Goal: Transaction & Acquisition: Purchase product/service

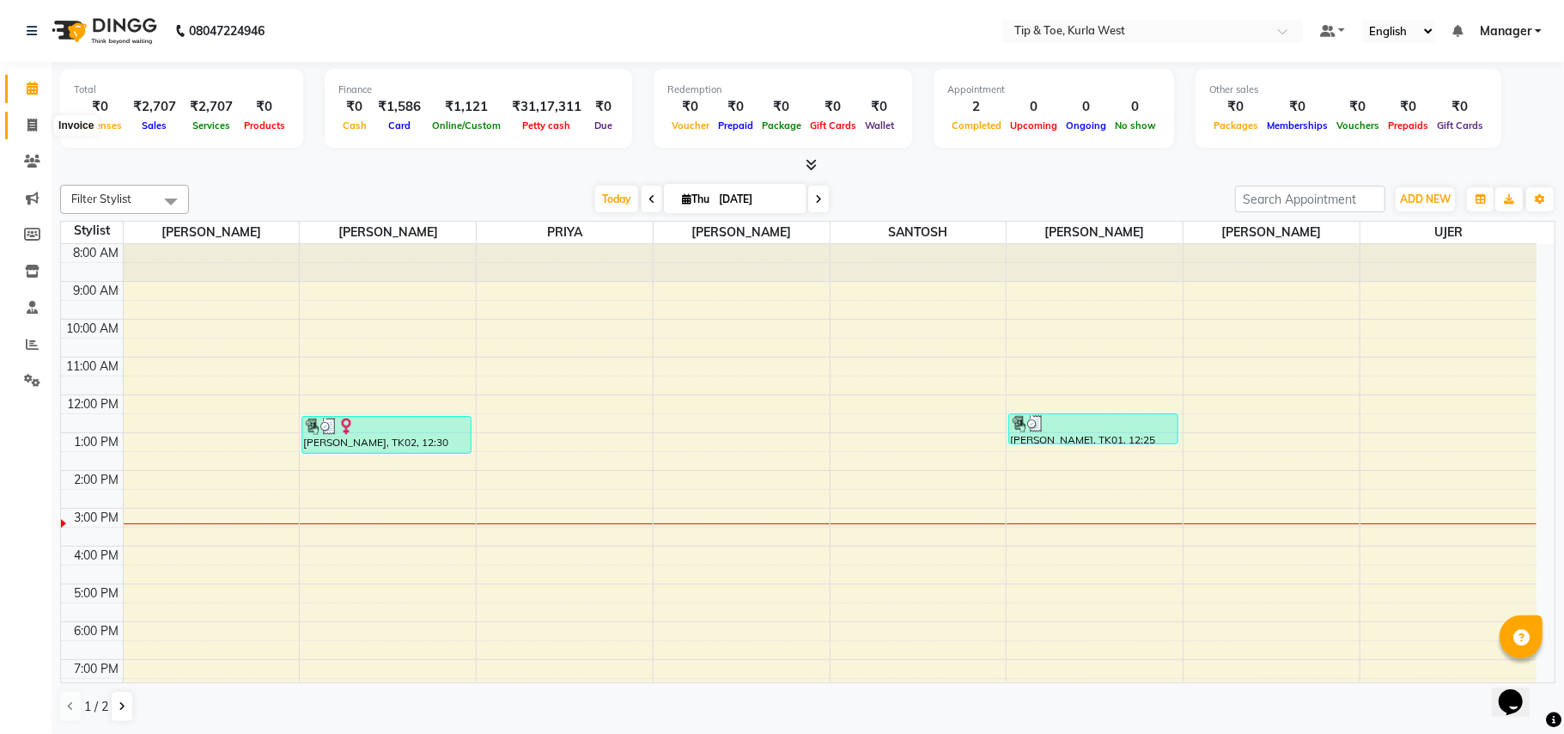
click at [33, 128] on icon at bounding box center [31, 125] width 9 height 13
select select "5986"
select select "service"
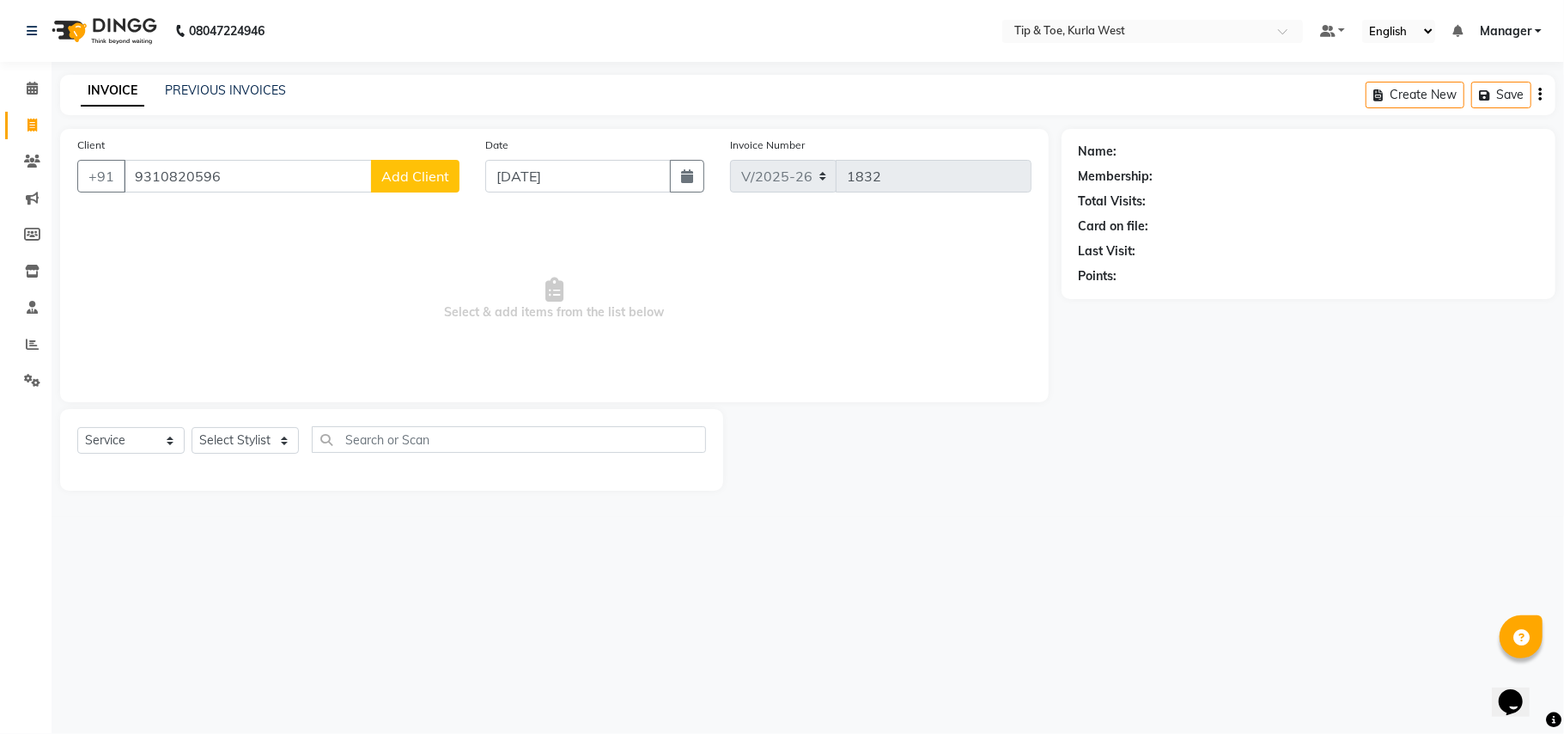
type input "9310820596"
click at [424, 186] on button "Add Client" at bounding box center [415, 176] width 88 height 33
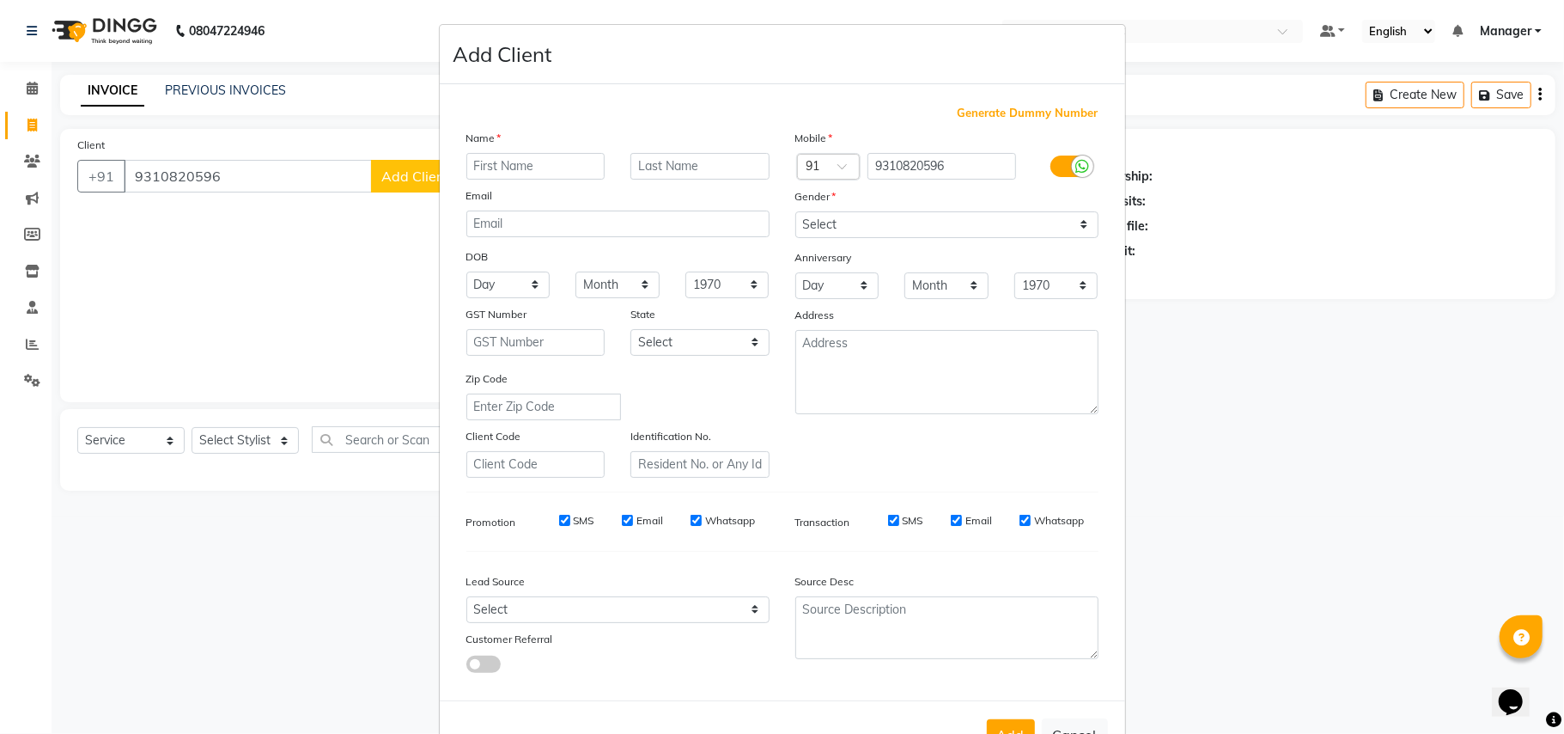
click at [575, 162] on input "text" at bounding box center [535, 166] width 139 height 27
type input "R I"
drag, startPoint x: 890, startPoint y: 220, endPoint x: 898, endPoint y: 234, distance: 15.8
click at [891, 220] on select "Select [DEMOGRAPHIC_DATA] [DEMOGRAPHIC_DATA] Other Prefer Not To Say" at bounding box center [947, 224] width 303 height 27
select select "[DEMOGRAPHIC_DATA]"
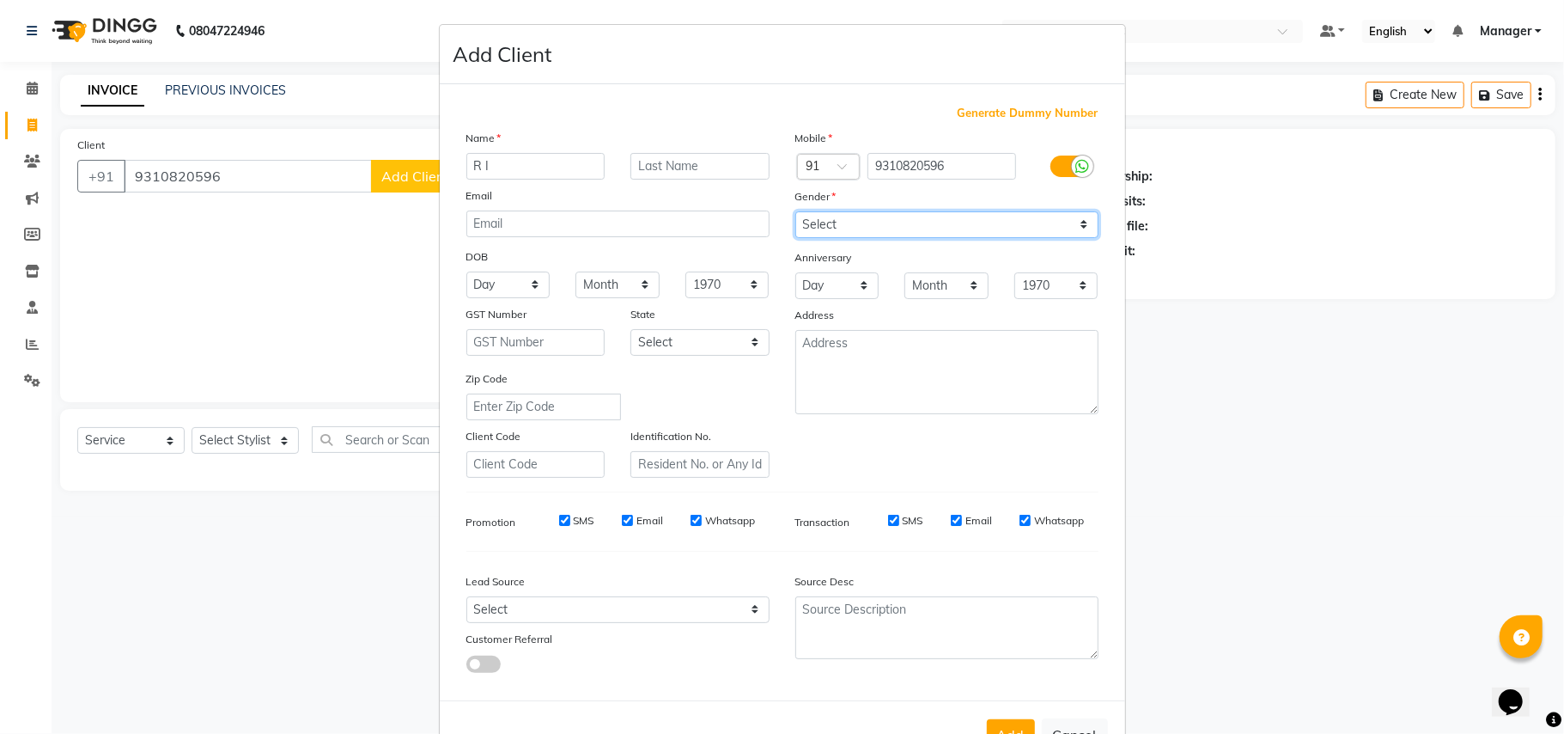
click at [796, 211] on select "Select [DEMOGRAPHIC_DATA] [DEMOGRAPHIC_DATA] Other Prefer Not To Say" at bounding box center [947, 224] width 303 height 27
click at [1009, 712] on div "Add Cancel" at bounding box center [783, 734] width 686 height 68
click at [1008, 720] on button "Add" at bounding box center [1011, 734] width 48 height 31
select select
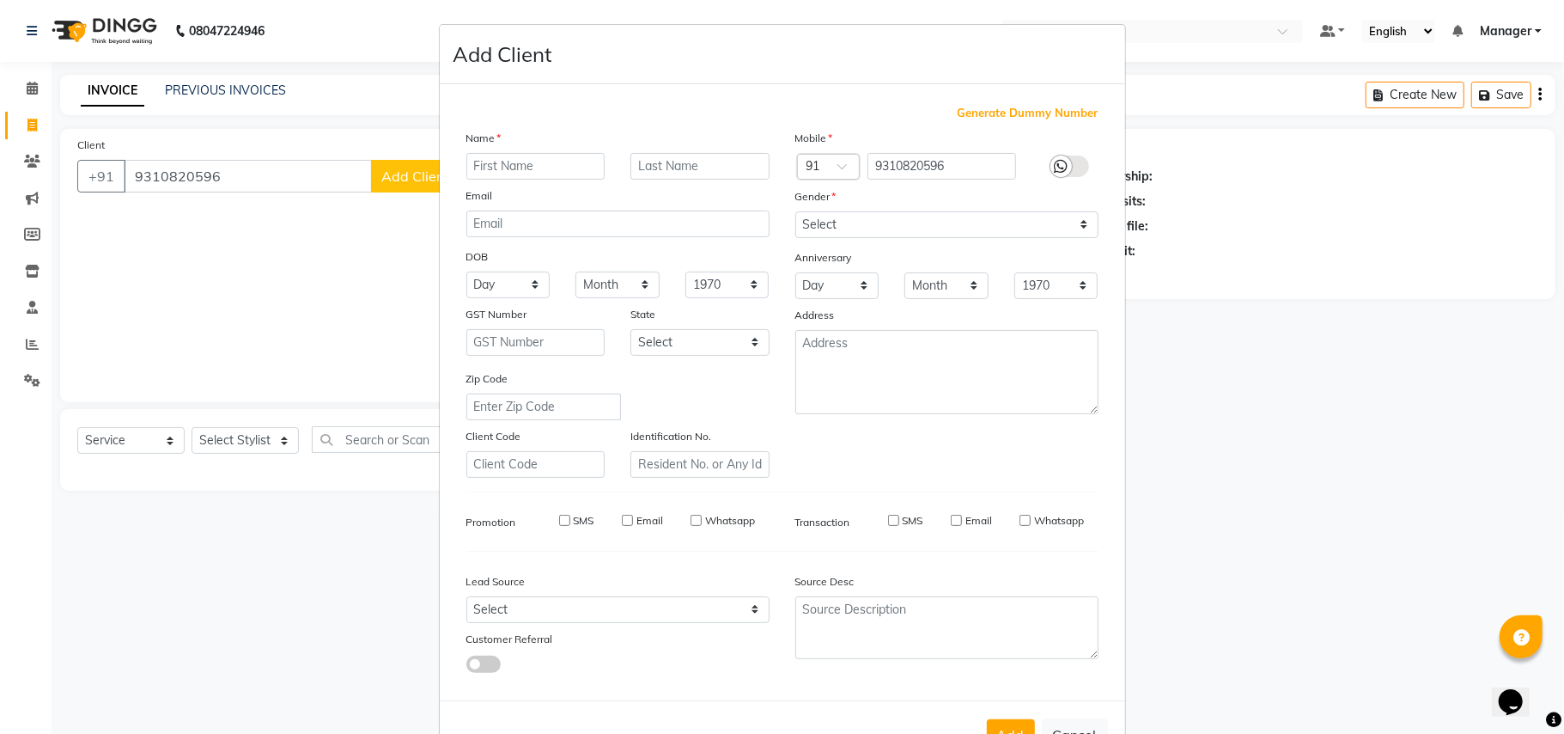
select select
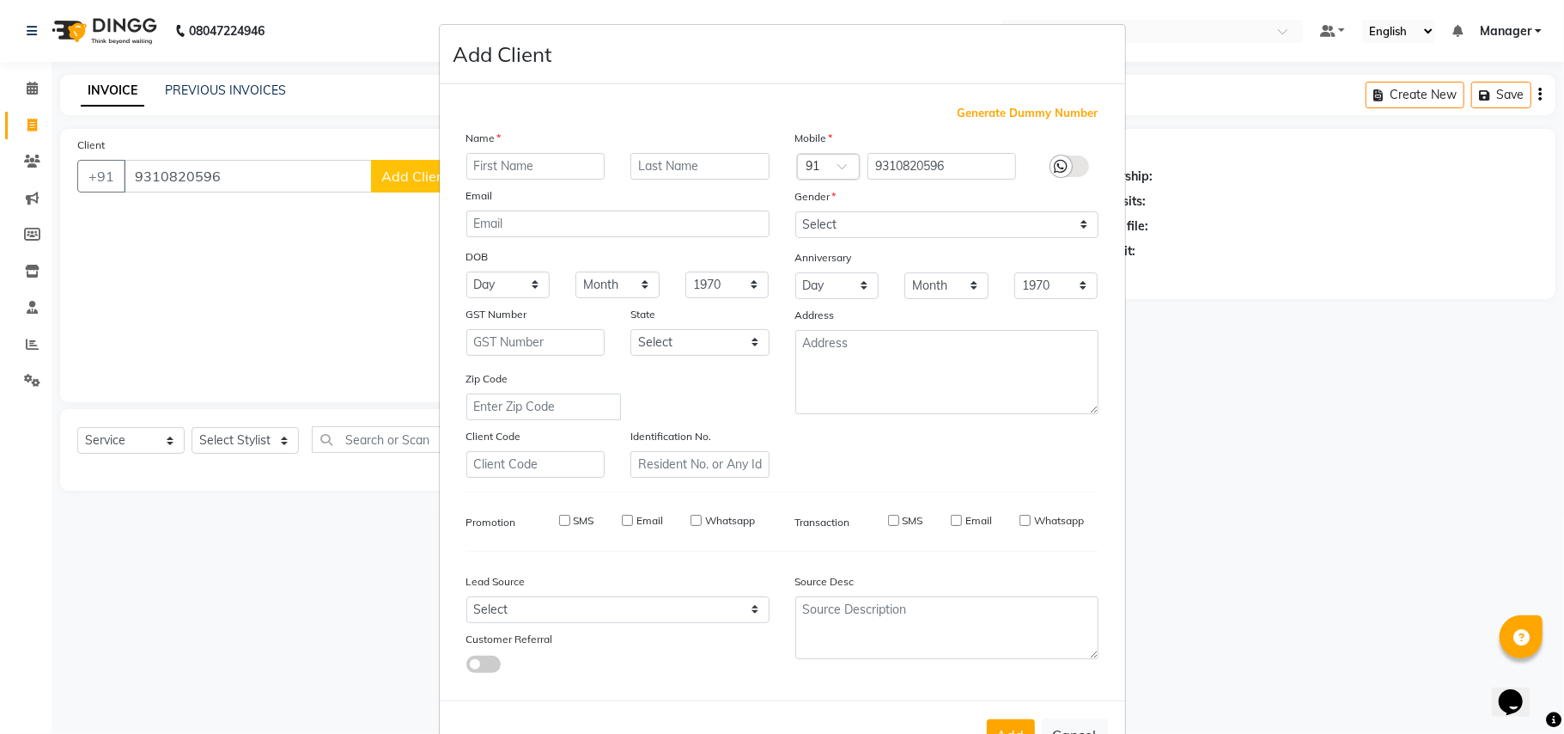
checkbox input "false"
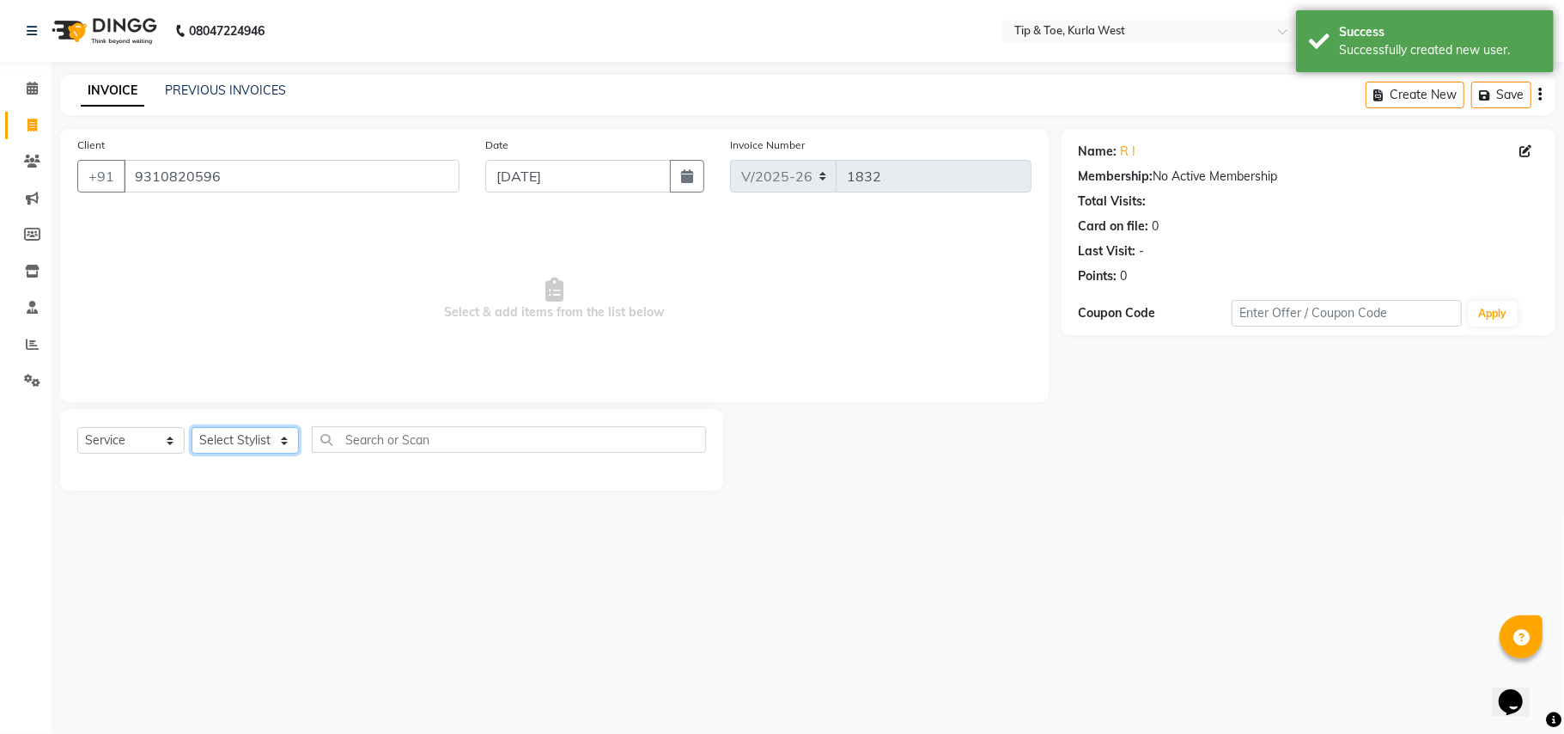
drag, startPoint x: 287, startPoint y: 443, endPoint x: 278, endPoint y: 427, distance: 18.4
click at [287, 443] on select "Select Stylist [PERSON_NAME] [PERSON_NAME] Kurla login access Manager [PERSON_N…" at bounding box center [245, 440] width 107 height 27
select select "86080"
click at [192, 427] on select "Select Stylist [PERSON_NAME] [PERSON_NAME] Kurla login access Manager [PERSON_N…" at bounding box center [245, 440] width 107 height 27
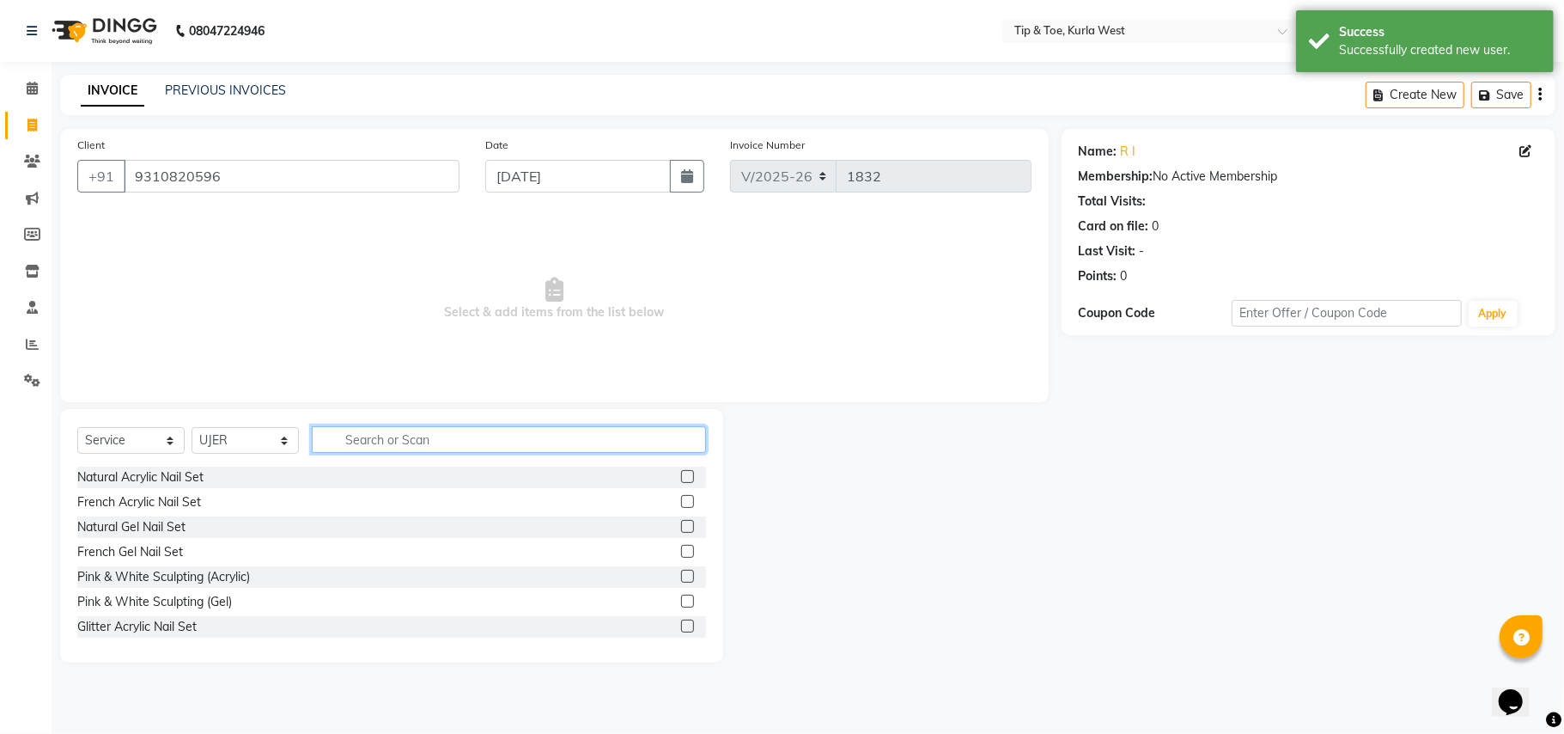
click at [386, 438] on input "text" at bounding box center [509, 439] width 394 height 27
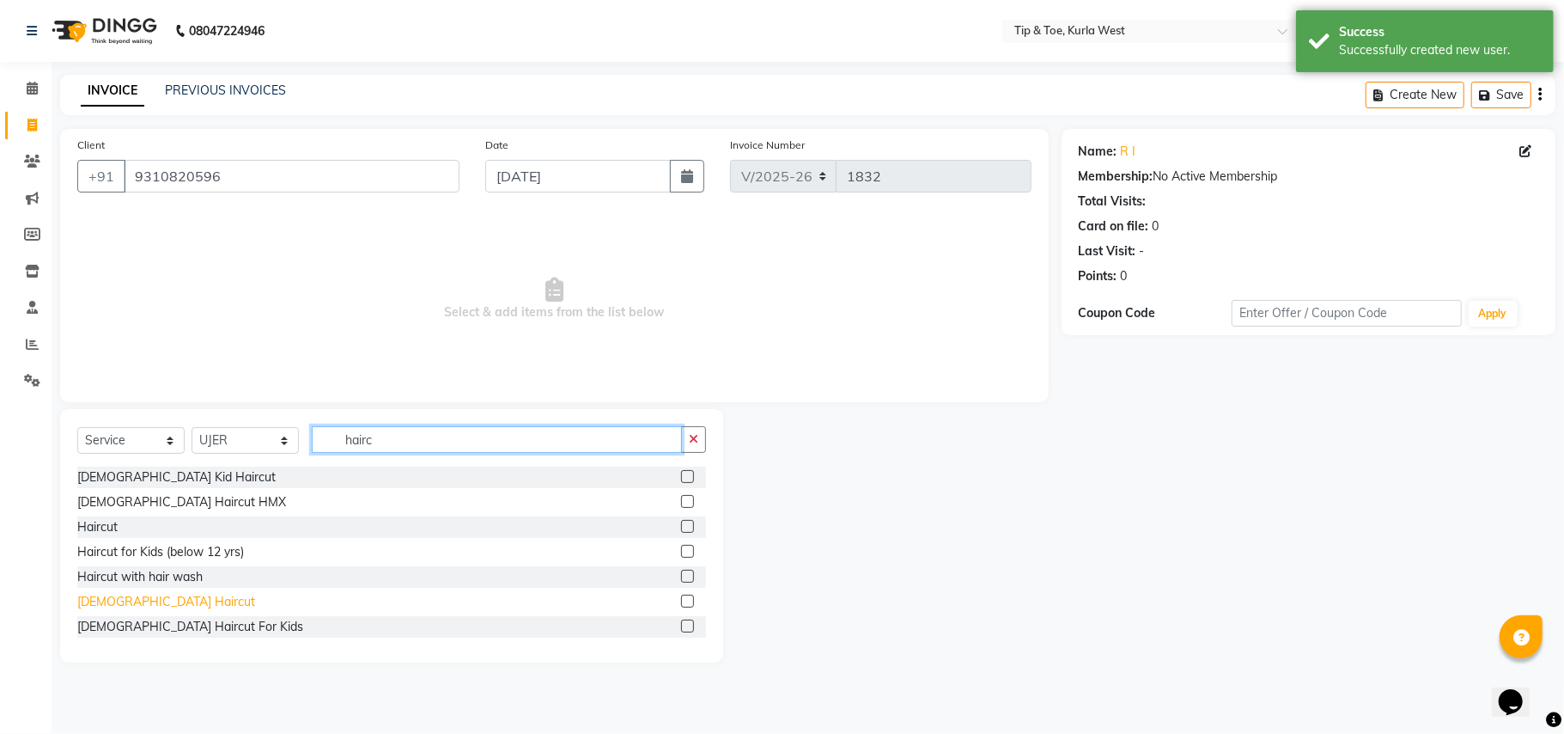
type input "hairc"
click at [137, 603] on div "[DEMOGRAPHIC_DATA] Haircut" at bounding box center [166, 602] width 178 height 18
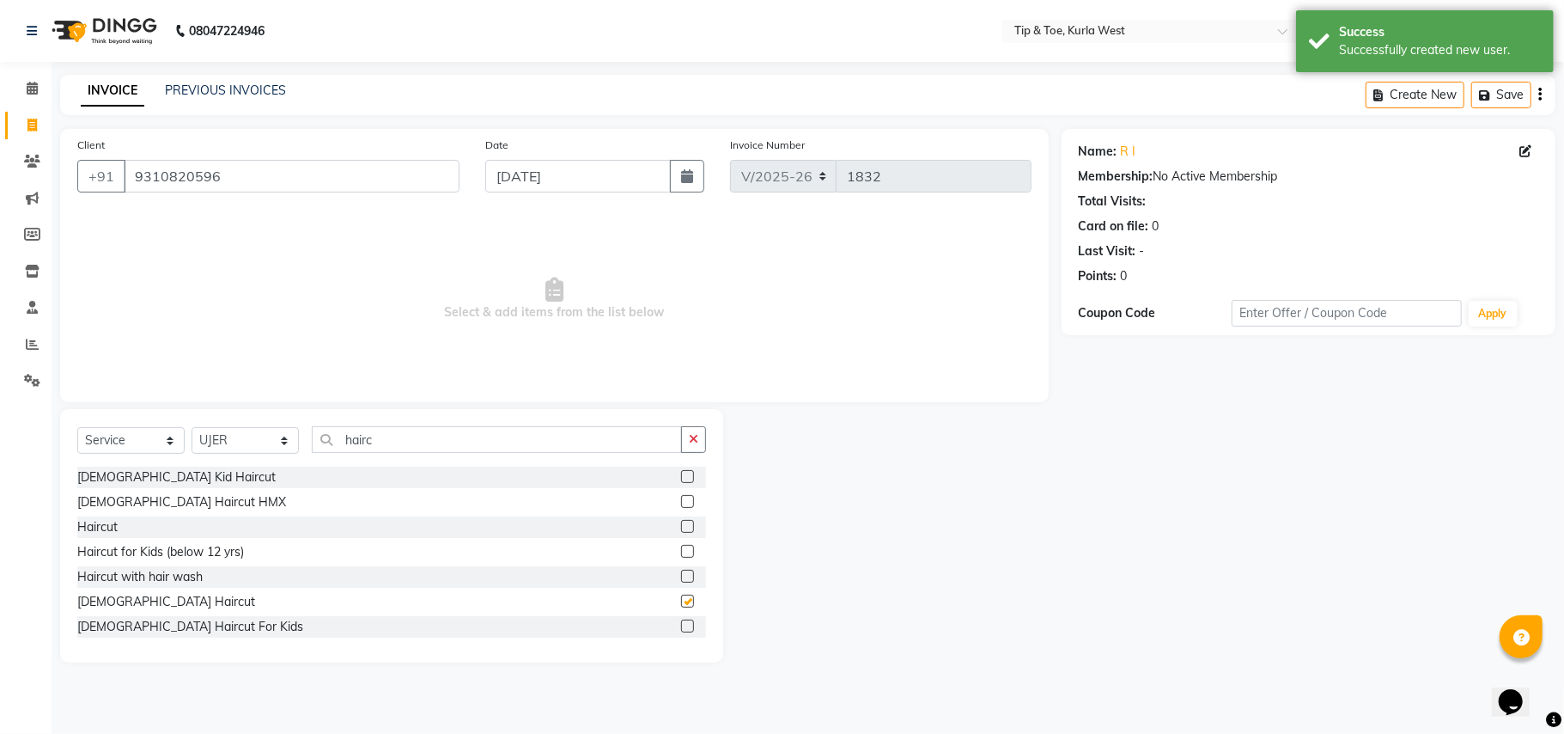
checkbox input "false"
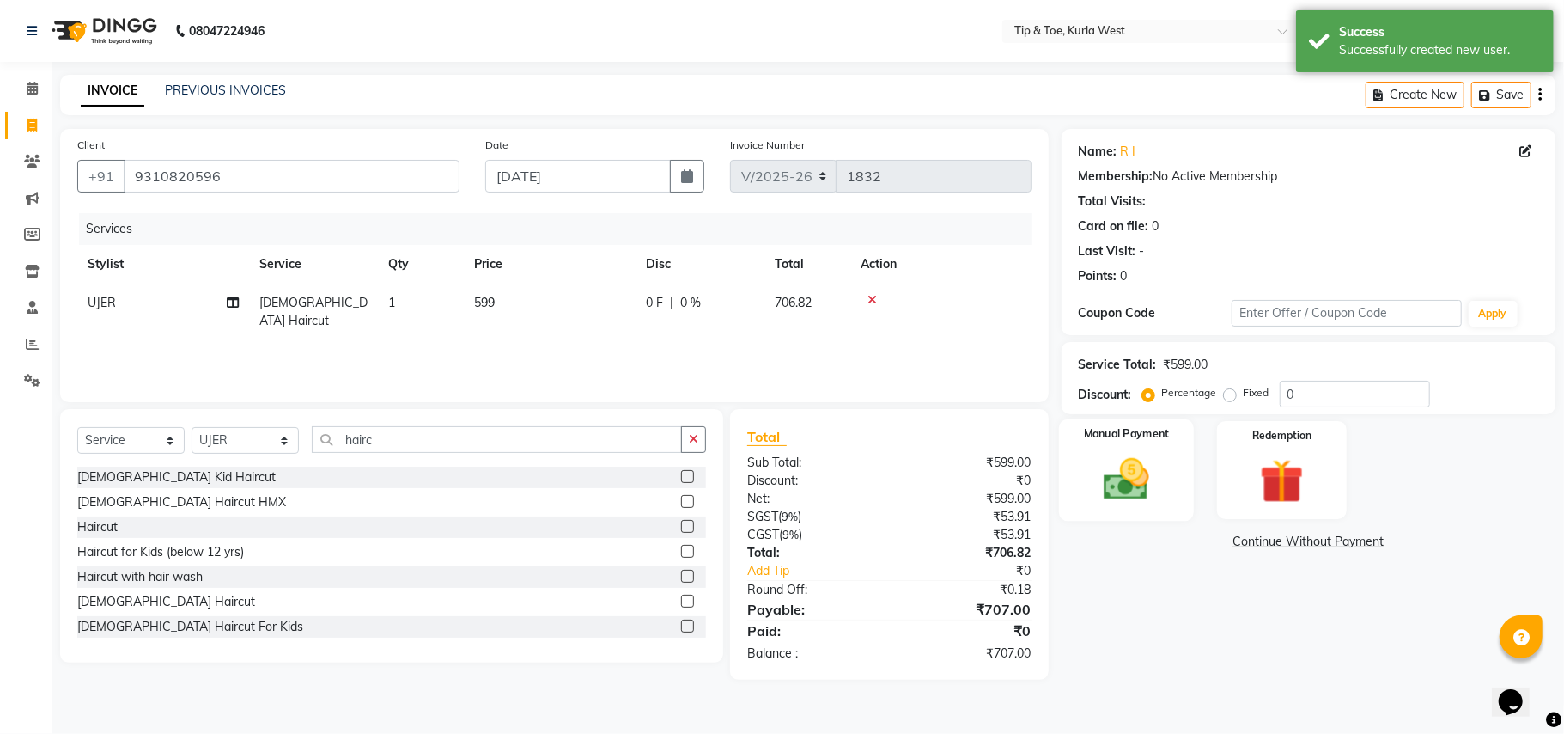
click at [1125, 506] on img at bounding box center [1126, 479] width 75 height 53
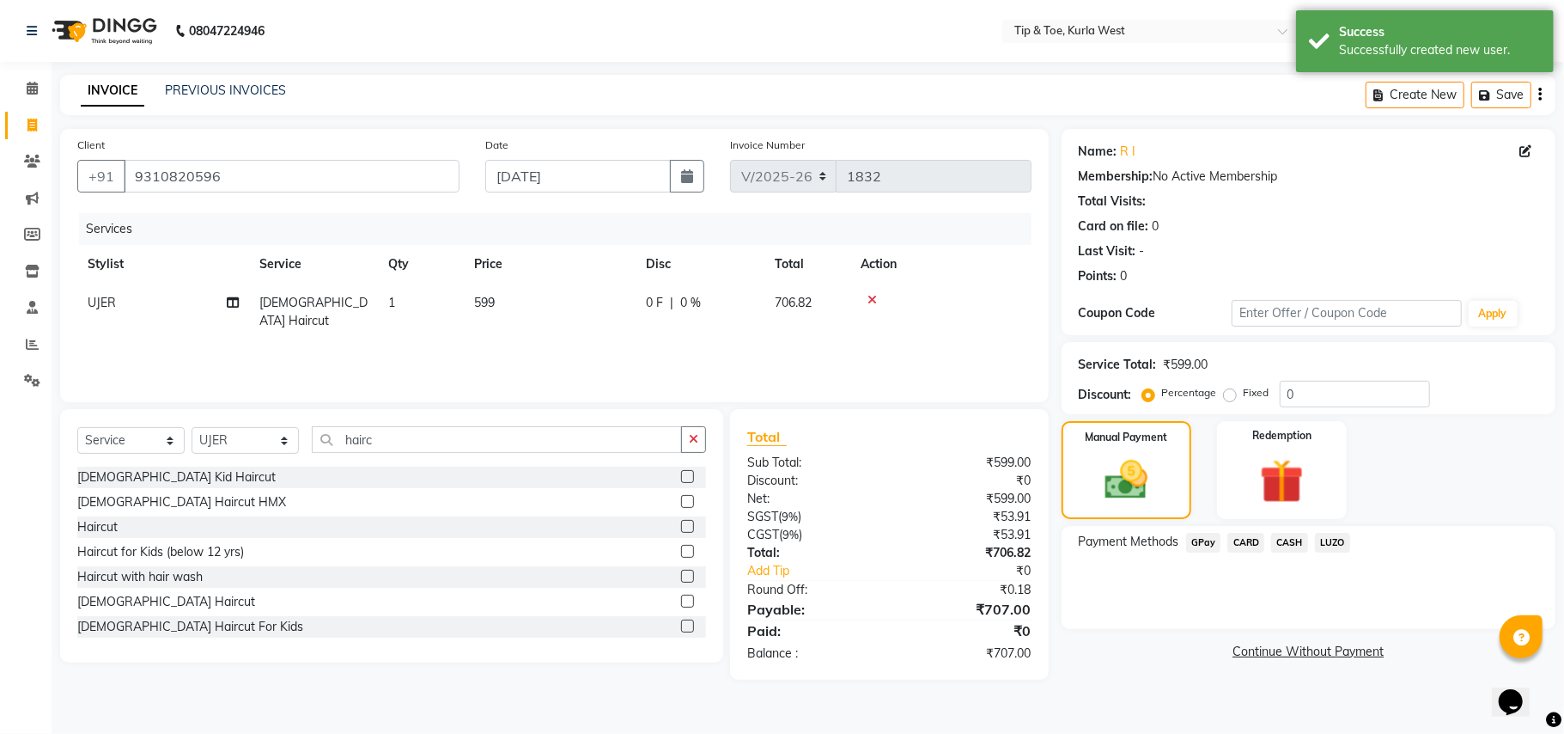
click at [1208, 543] on span "GPay" at bounding box center [1203, 543] width 35 height 20
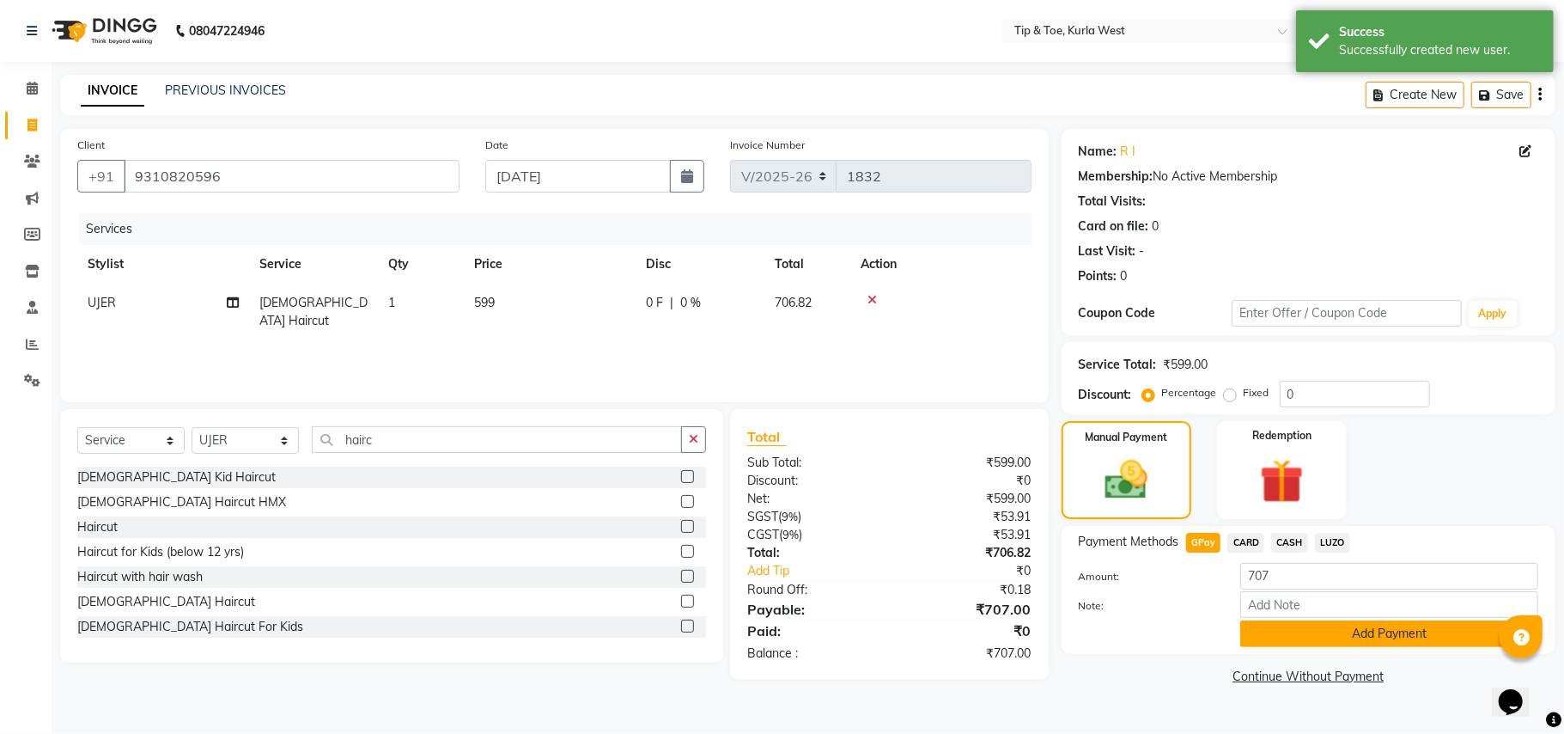
click at [1337, 639] on button "Add Payment" at bounding box center [1390, 633] width 298 height 27
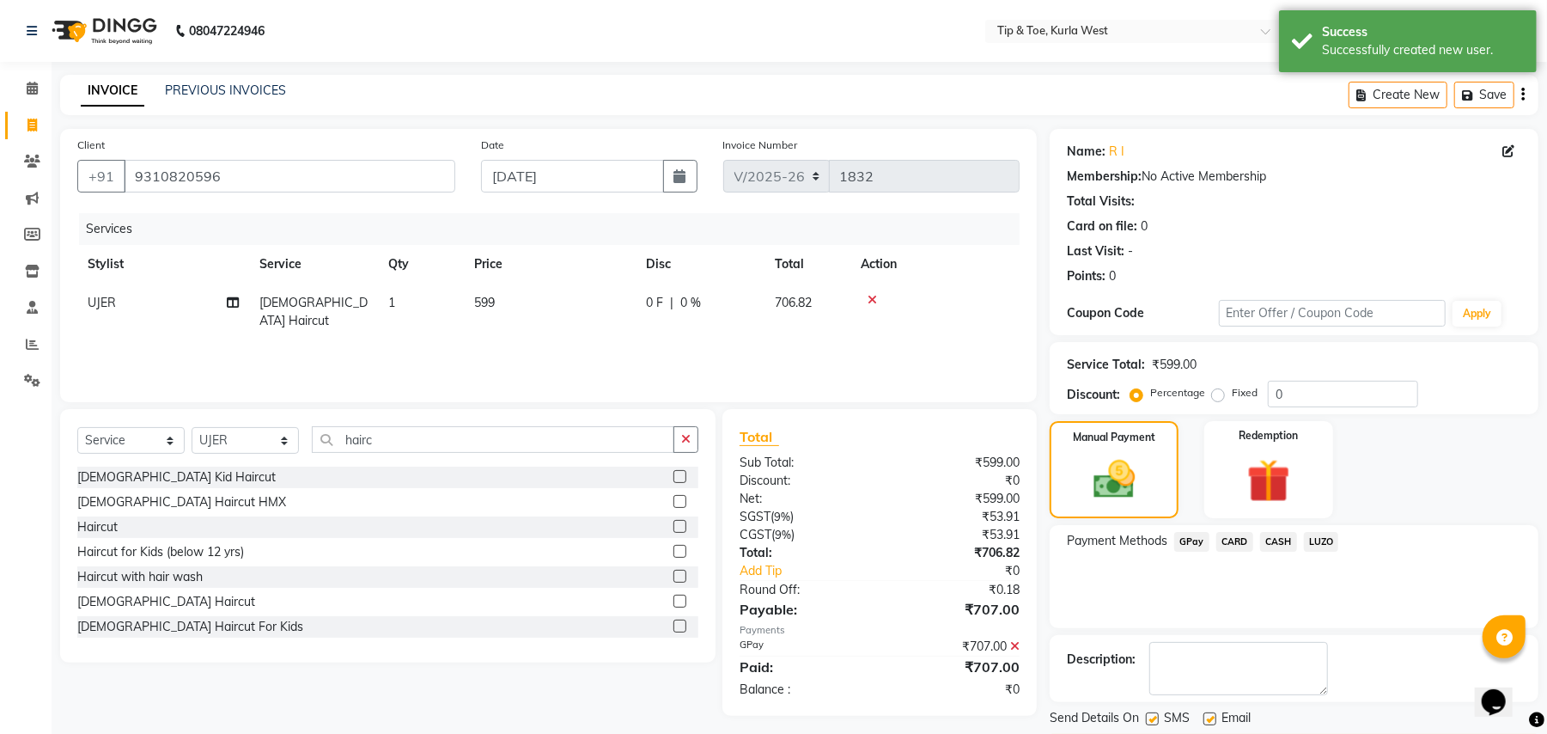
scroll to position [53, 0]
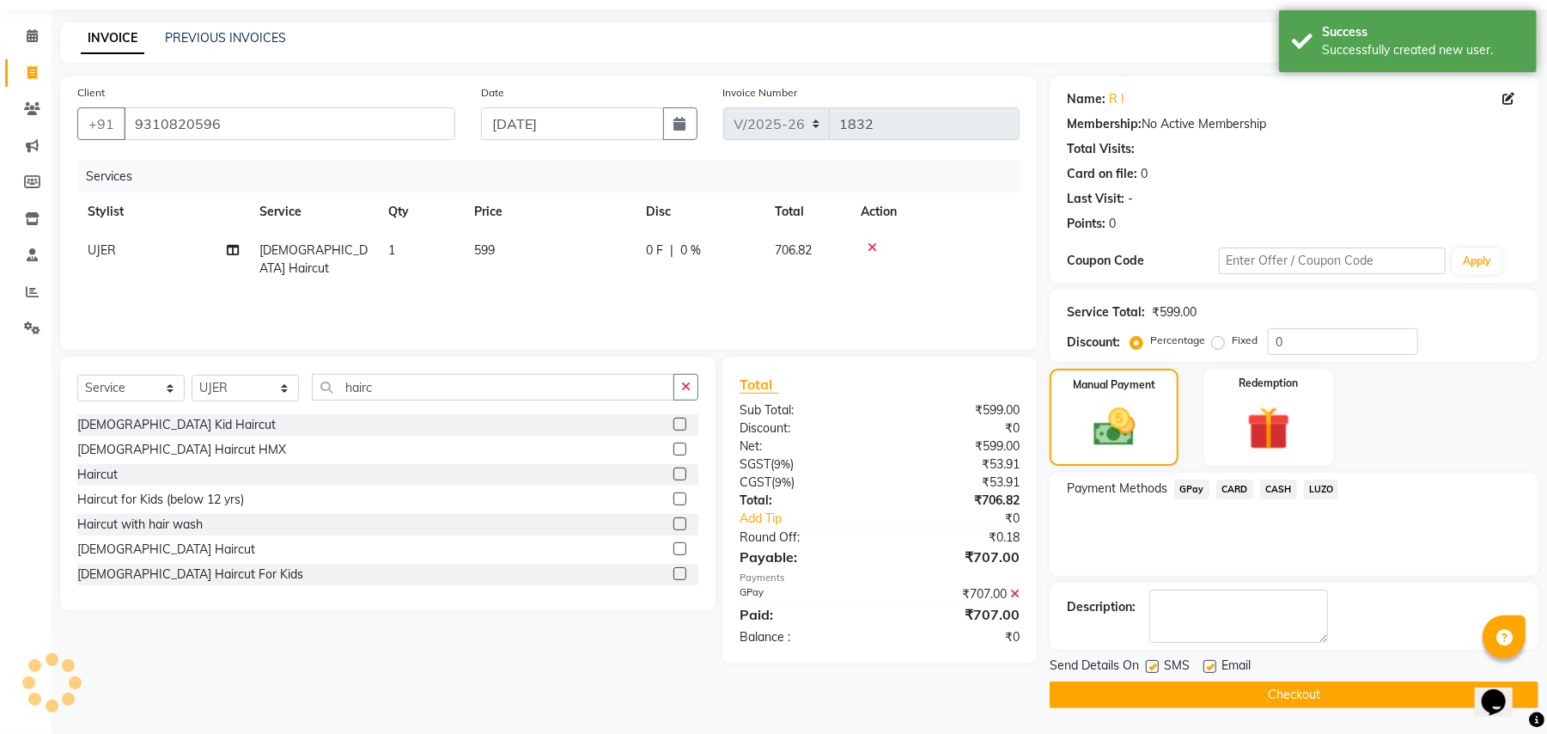
click at [1292, 695] on button "Checkout" at bounding box center [1294, 694] width 489 height 27
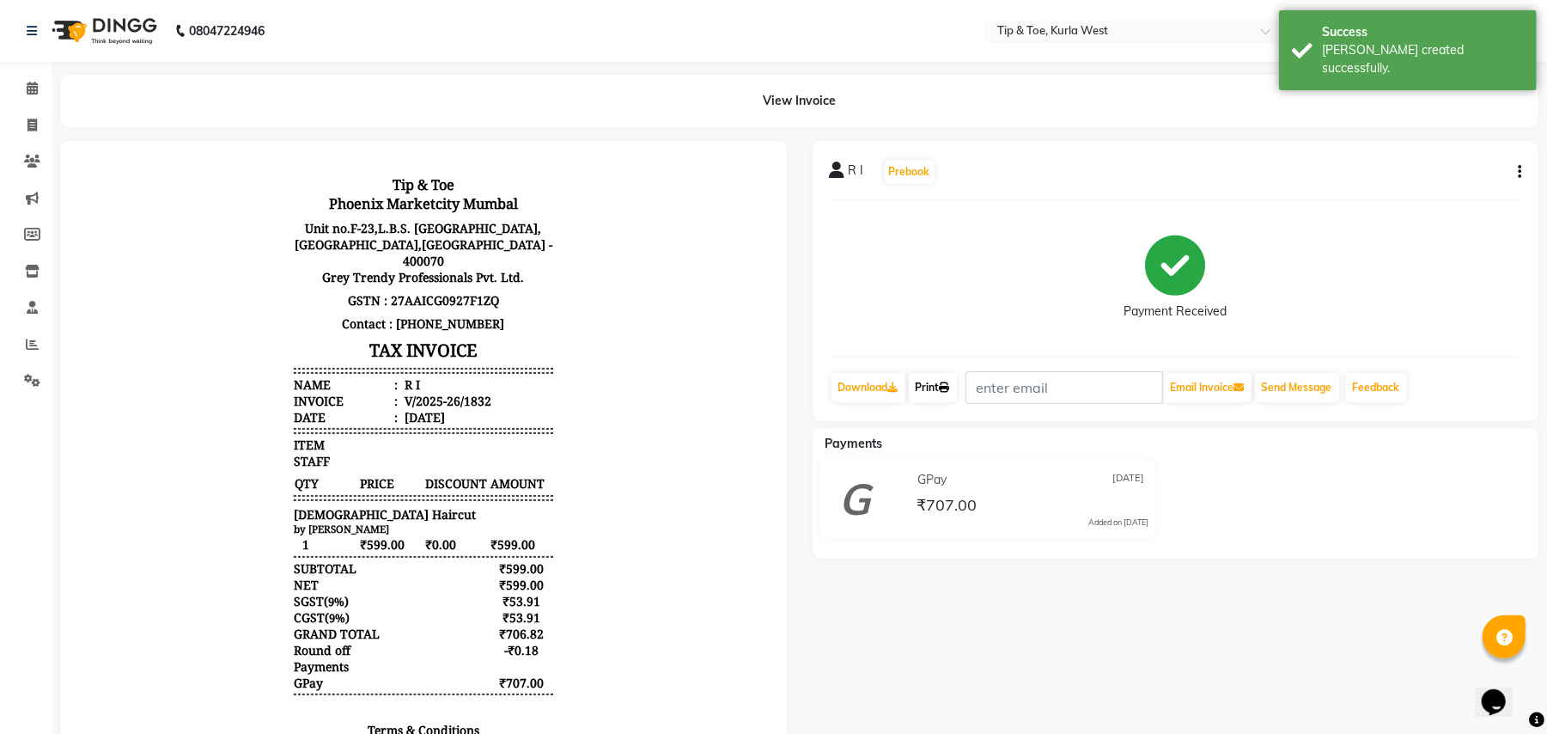
click at [945, 393] on link "Print" at bounding box center [933, 387] width 48 height 29
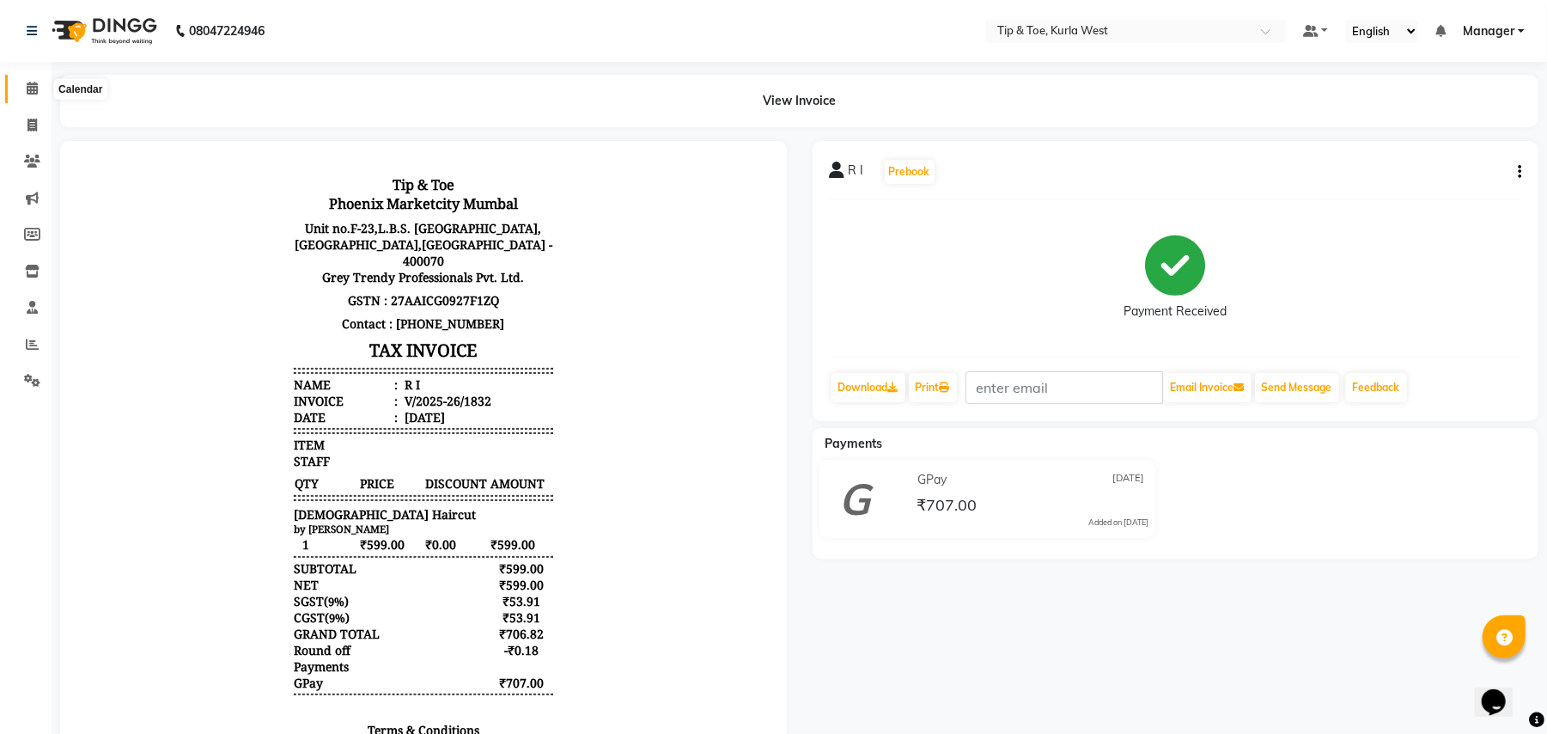
click at [27, 80] on span at bounding box center [32, 89] width 30 height 20
